Goal: Information Seeking & Learning: Learn about a topic

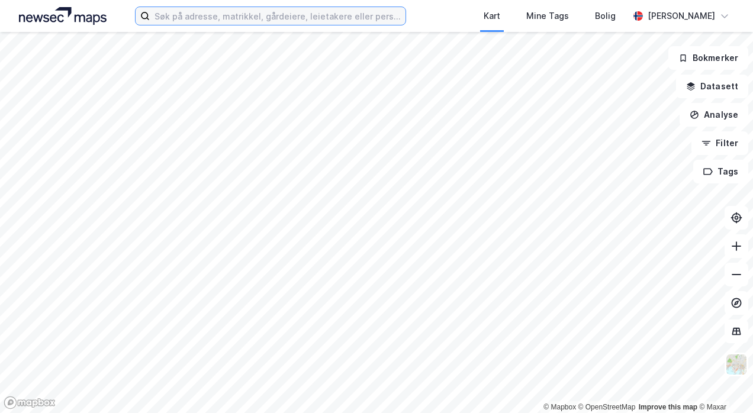
click at [300, 9] on input at bounding box center [277, 16] width 255 height 18
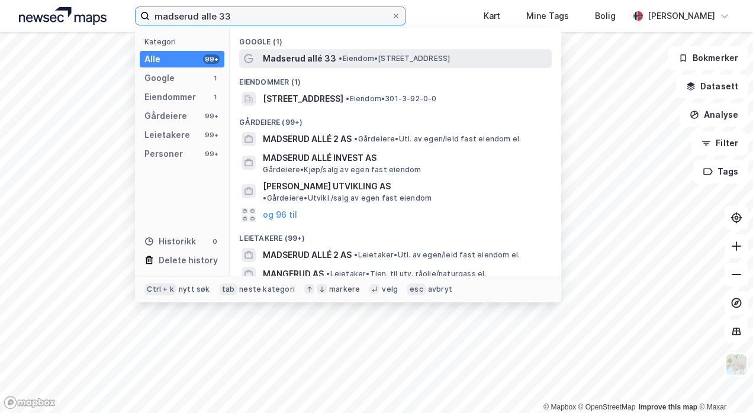
type input "madserud alle 33"
click at [334, 52] on div "Madserud allé 33 • Eiendom • [STREET_ADDRESS]" at bounding box center [406, 59] width 287 height 14
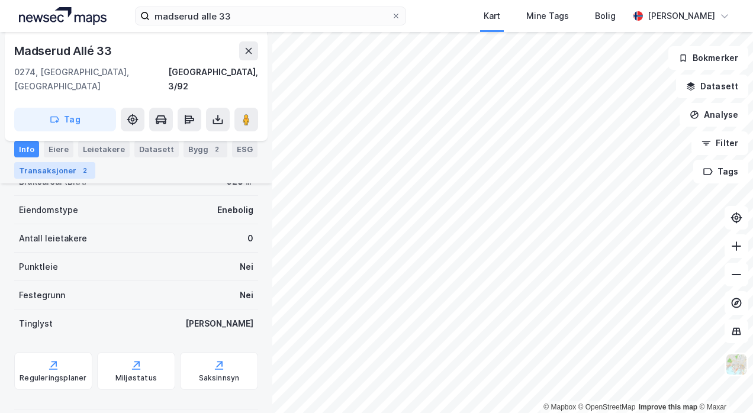
click at [62, 166] on div "Transaksjoner 2" at bounding box center [54, 170] width 81 height 17
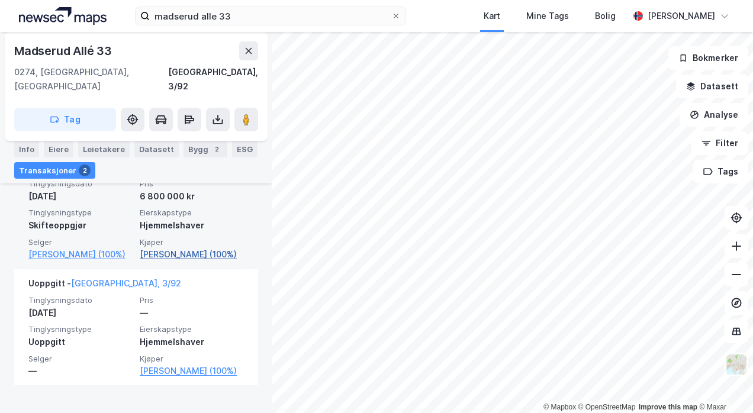
scroll to position [275, 0]
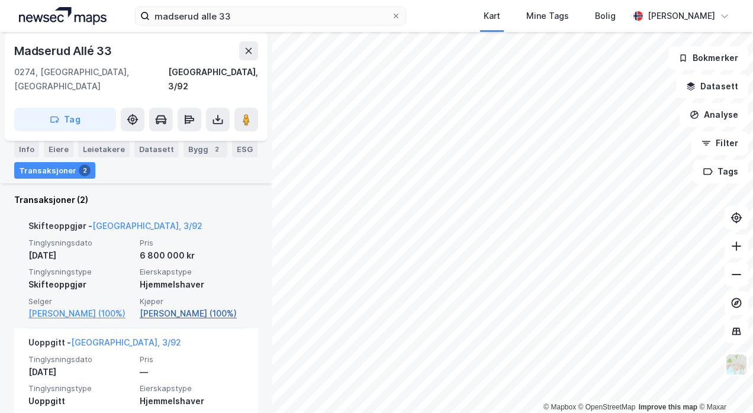
click at [162, 307] on link "[PERSON_NAME] (100%)" at bounding box center [192, 314] width 104 height 14
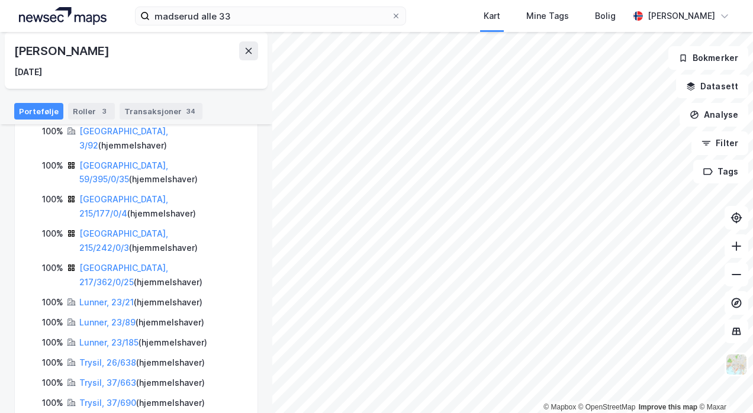
scroll to position [232, 0]
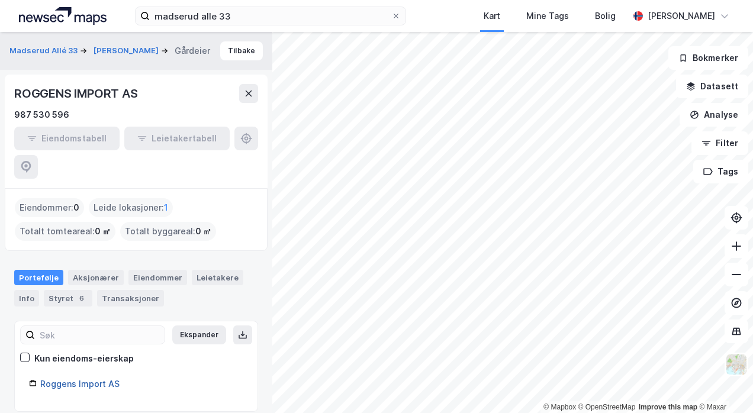
click at [65, 379] on link "Roggens Import AS" at bounding box center [79, 384] width 79 height 10
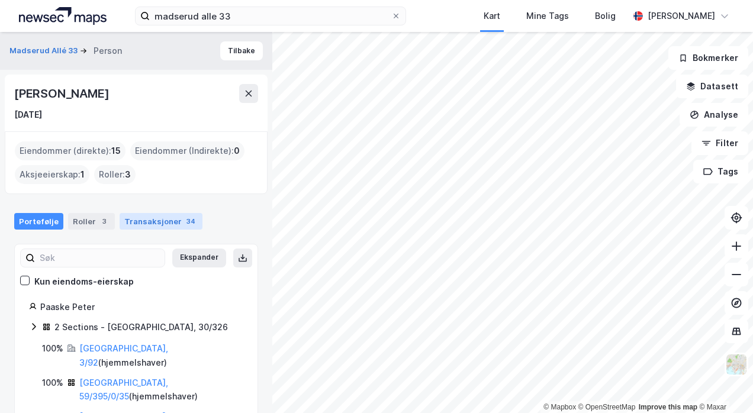
click at [130, 221] on div "Transaksjoner 34" at bounding box center [161, 221] width 83 height 17
